Goal: Navigation & Orientation: Find specific page/section

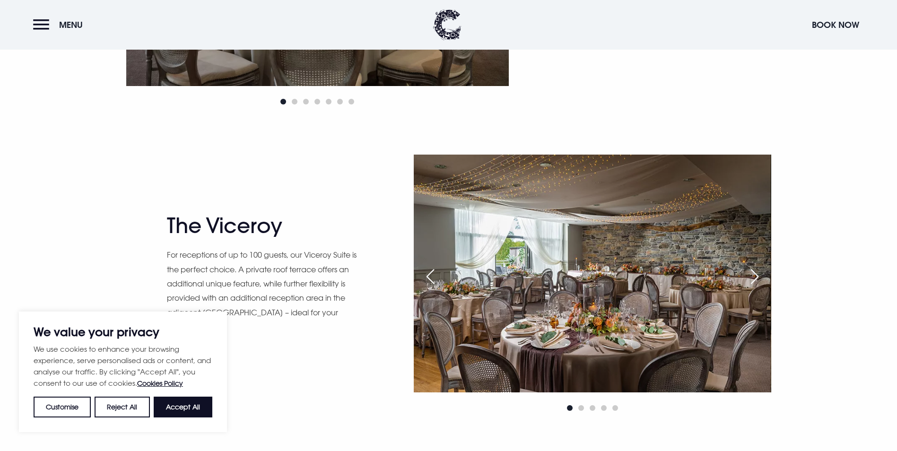
scroll to position [946, 0]
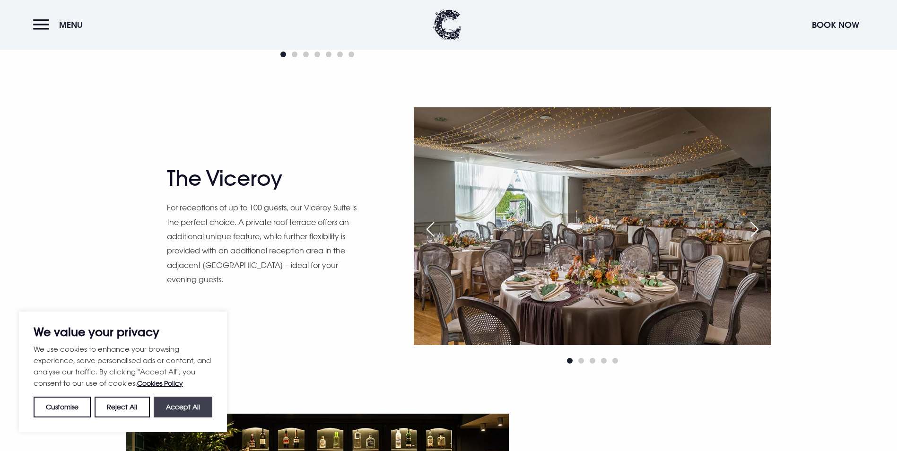
click at [195, 405] on button "Accept All" at bounding box center [183, 407] width 59 height 21
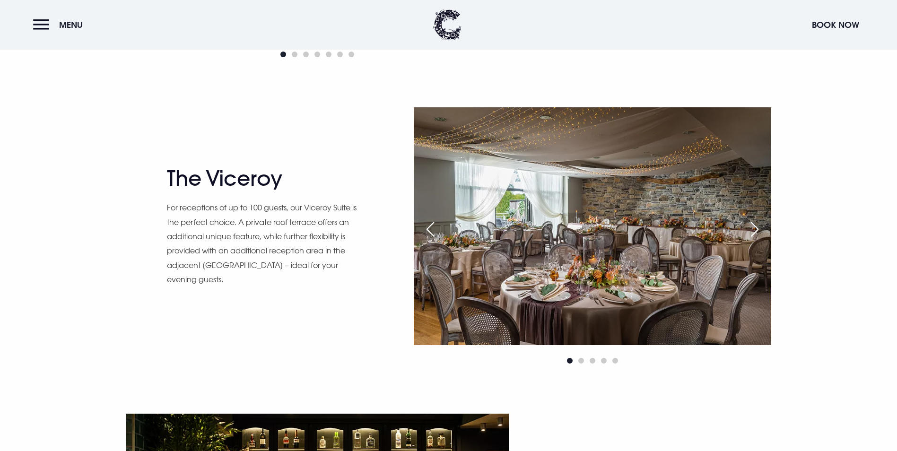
checkbox input "true"
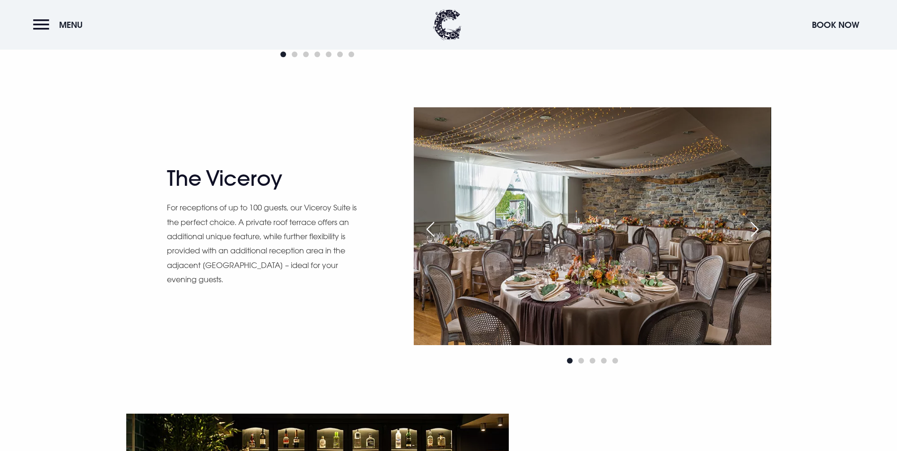
click at [753, 225] on div "Next slide" at bounding box center [755, 229] width 24 height 21
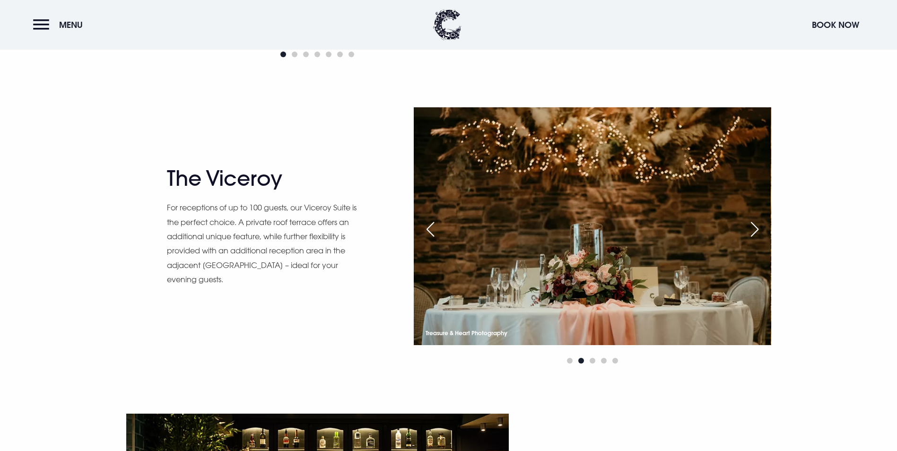
click at [753, 225] on div "Next slide" at bounding box center [755, 229] width 24 height 21
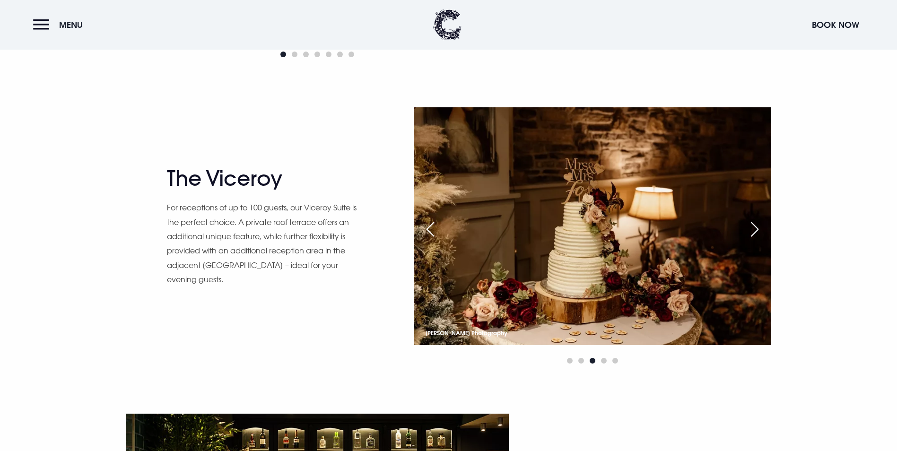
click at [753, 225] on div "Next slide" at bounding box center [755, 229] width 24 height 21
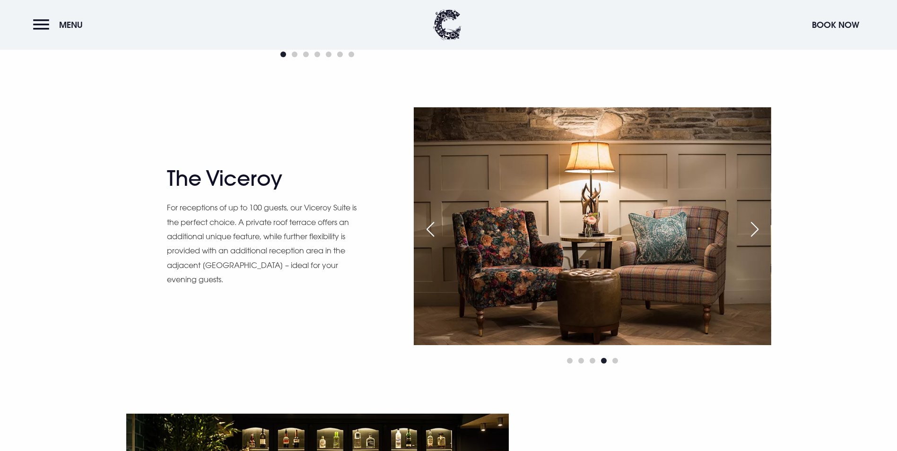
click at [753, 225] on div "Next slide" at bounding box center [755, 229] width 24 height 21
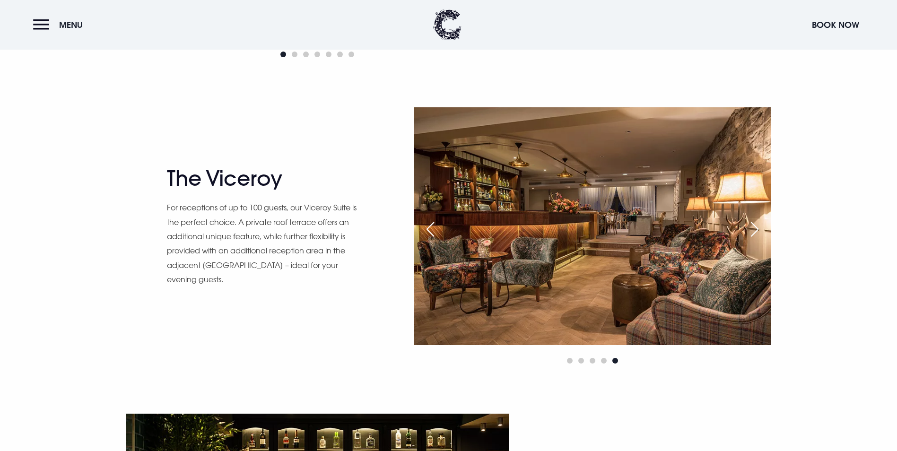
click at [753, 225] on div "Next slide" at bounding box center [755, 229] width 24 height 21
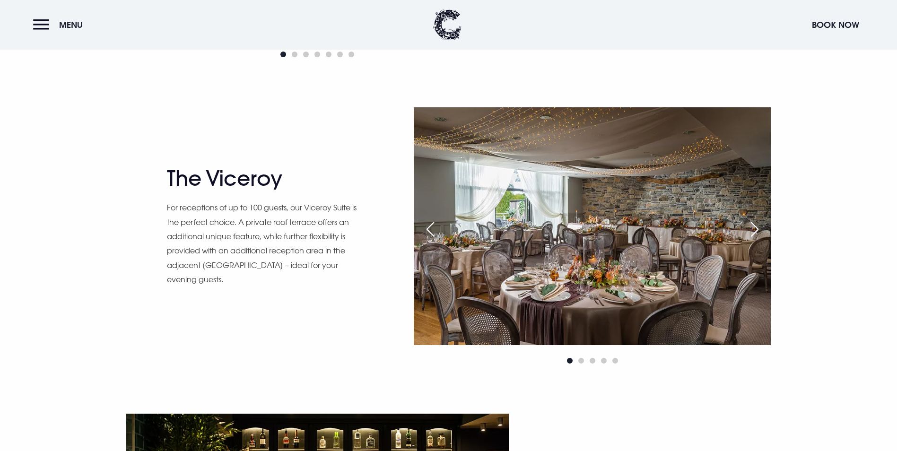
click at [753, 225] on div "Next slide" at bounding box center [755, 229] width 24 height 21
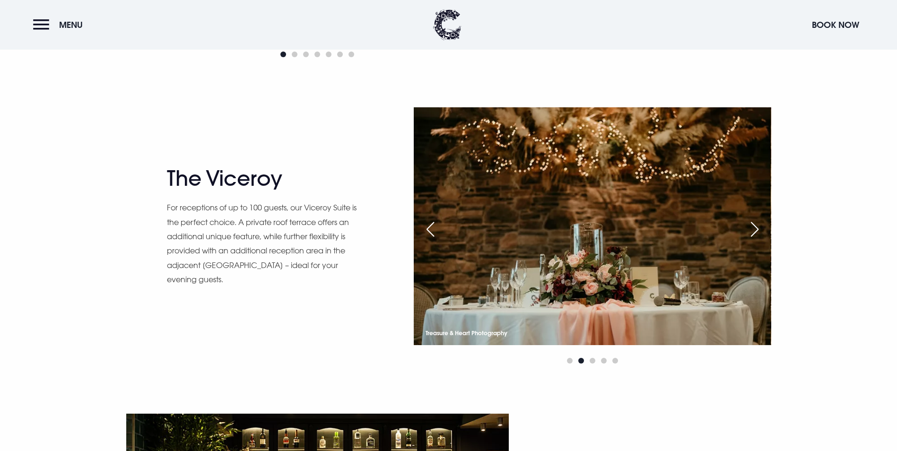
click at [753, 225] on div "Next slide" at bounding box center [755, 229] width 24 height 21
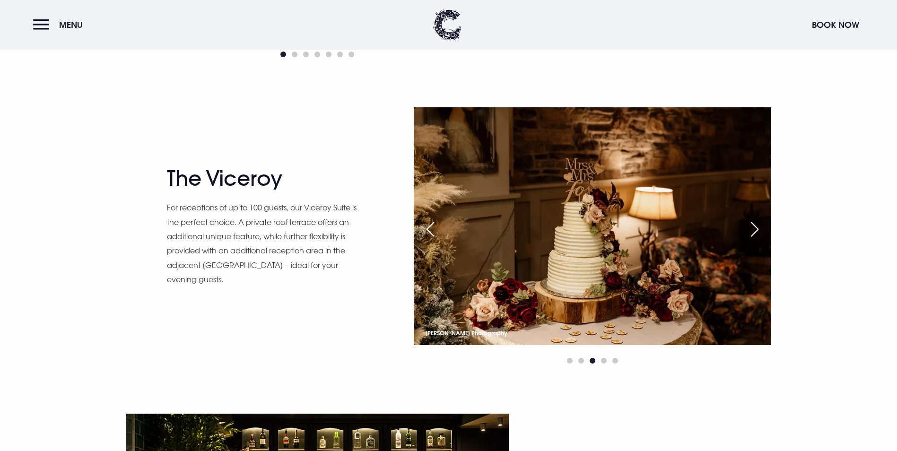
click at [753, 225] on div "Next slide" at bounding box center [755, 229] width 24 height 21
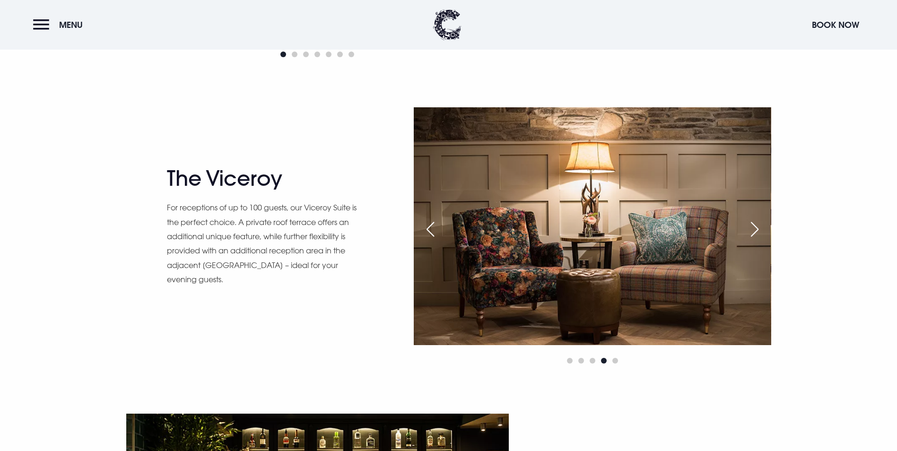
click at [753, 225] on div "Next slide" at bounding box center [755, 229] width 24 height 21
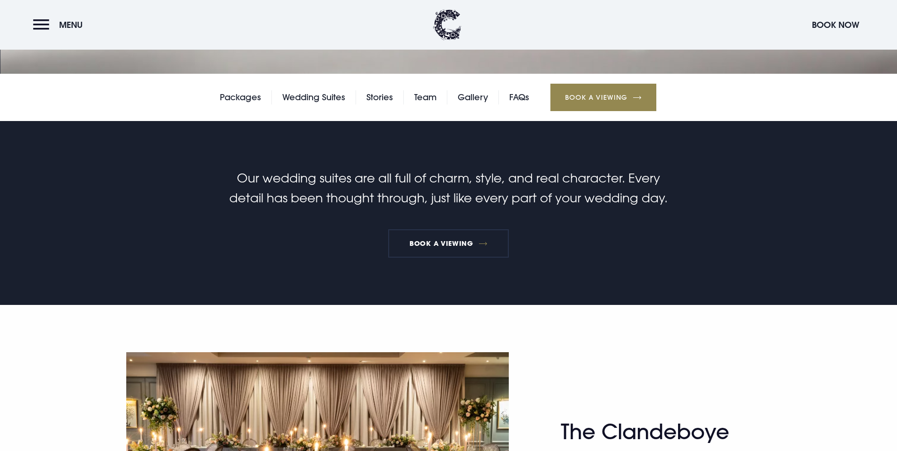
scroll to position [331, 0]
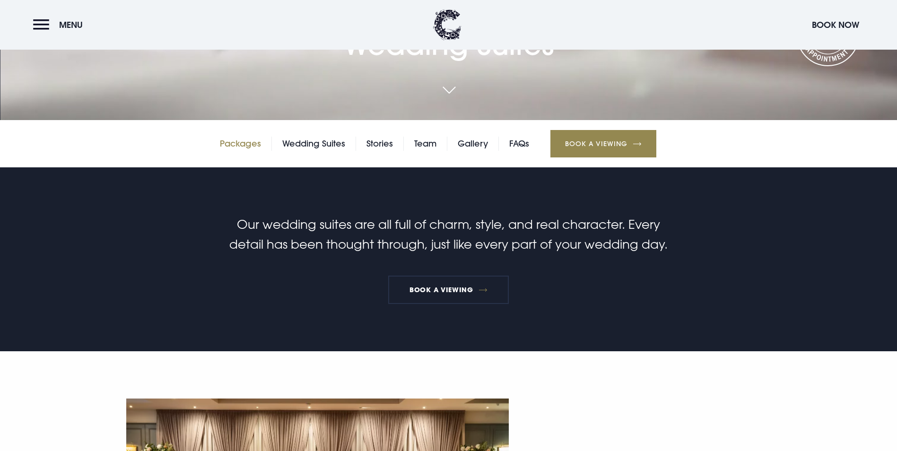
click at [246, 143] on link "Packages" at bounding box center [240, 144] width 41 height 14
